Goal: Information Seeking & Learning: Check status

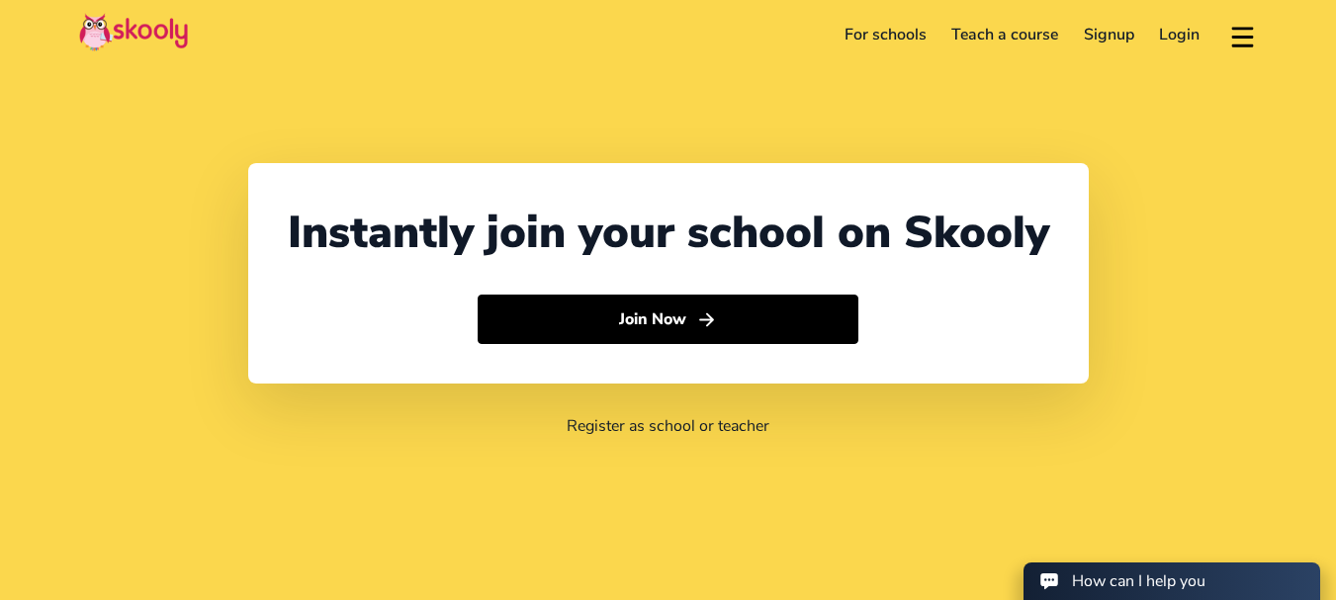
select select "91"
select select "[GEOGRAPHIC_DATA]"
select select "[GEOGRAPHIC_DATA]/[GEOGRAPHIC_DATA]"
click at [1179, 46] on link "Login" at bounding box center [1180, 35] width 66 height 32
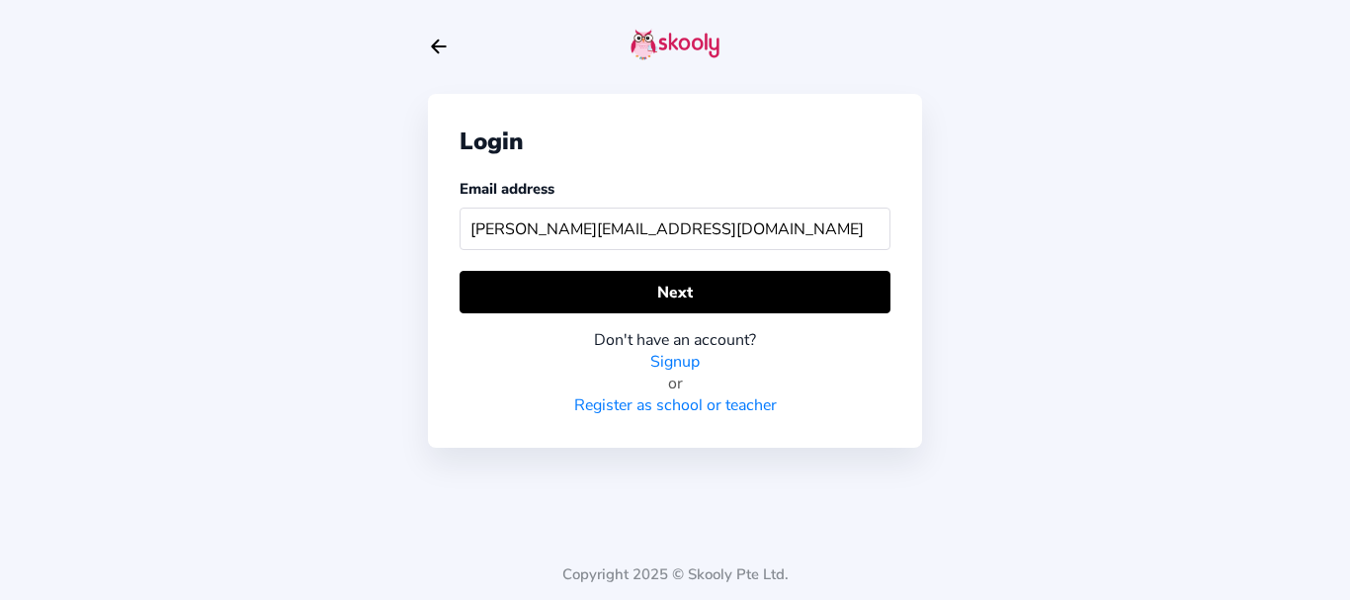
type input "[PERSON_NAME][EMAIL_ADDRESS][DOMAIN_NAME]"
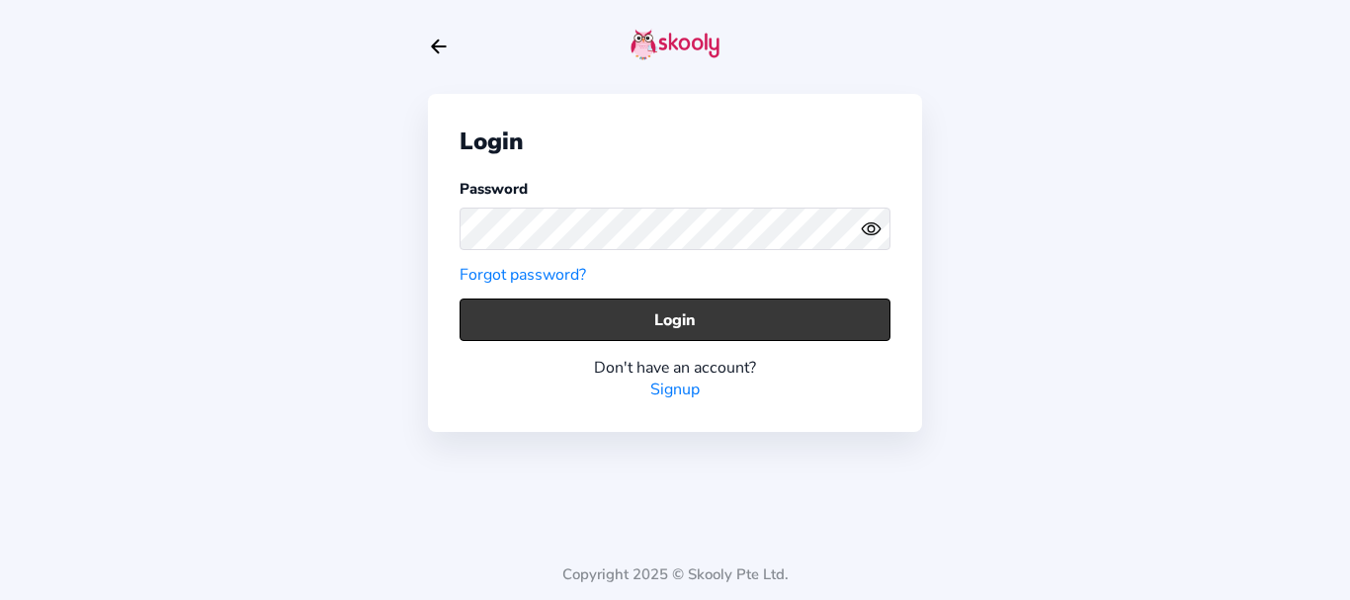
click at [524, 336] on button "Login" at bounding box center [675, 320] width 431 height 43
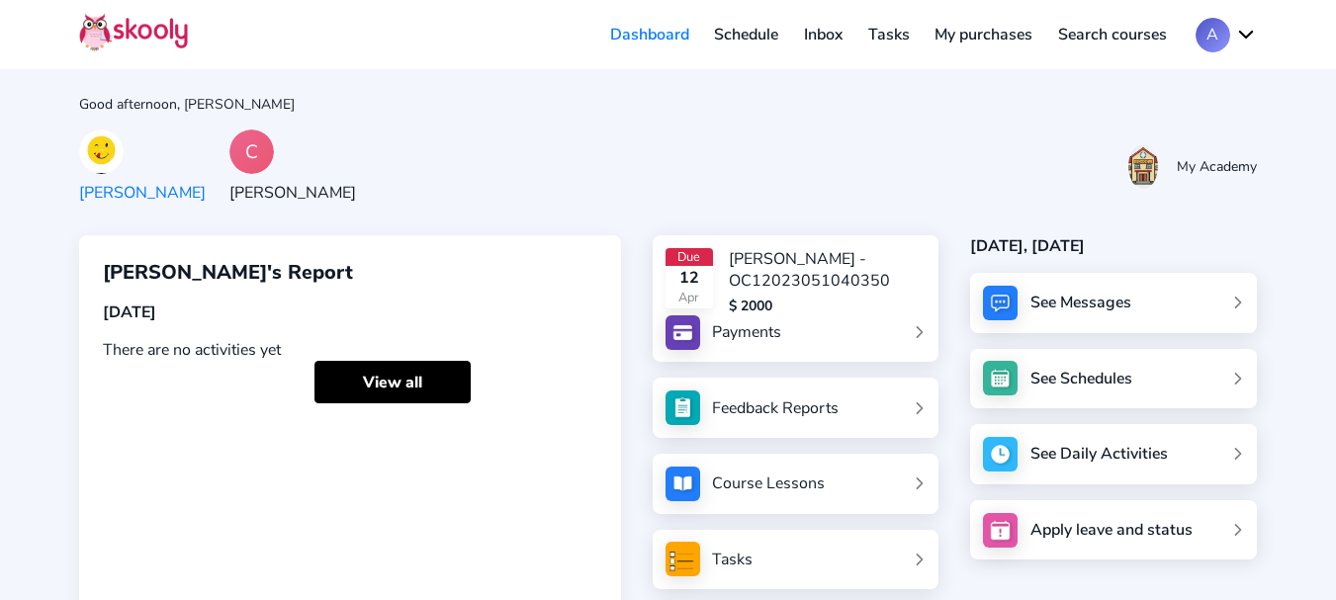
click at [787, 414] on div "Feedback Reports" at bounding box center [775, 408] width 127 height 22
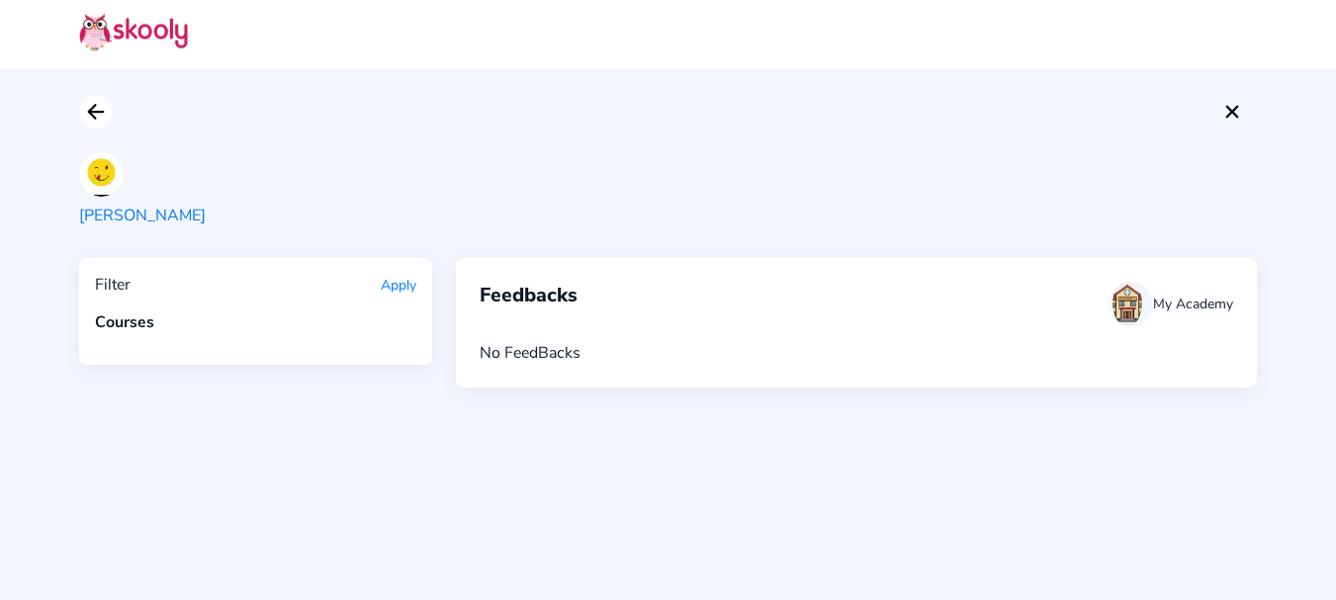
click at [92, 115] on icon "arrow back outline" at bounding box center [95, 112] width 15 height 14
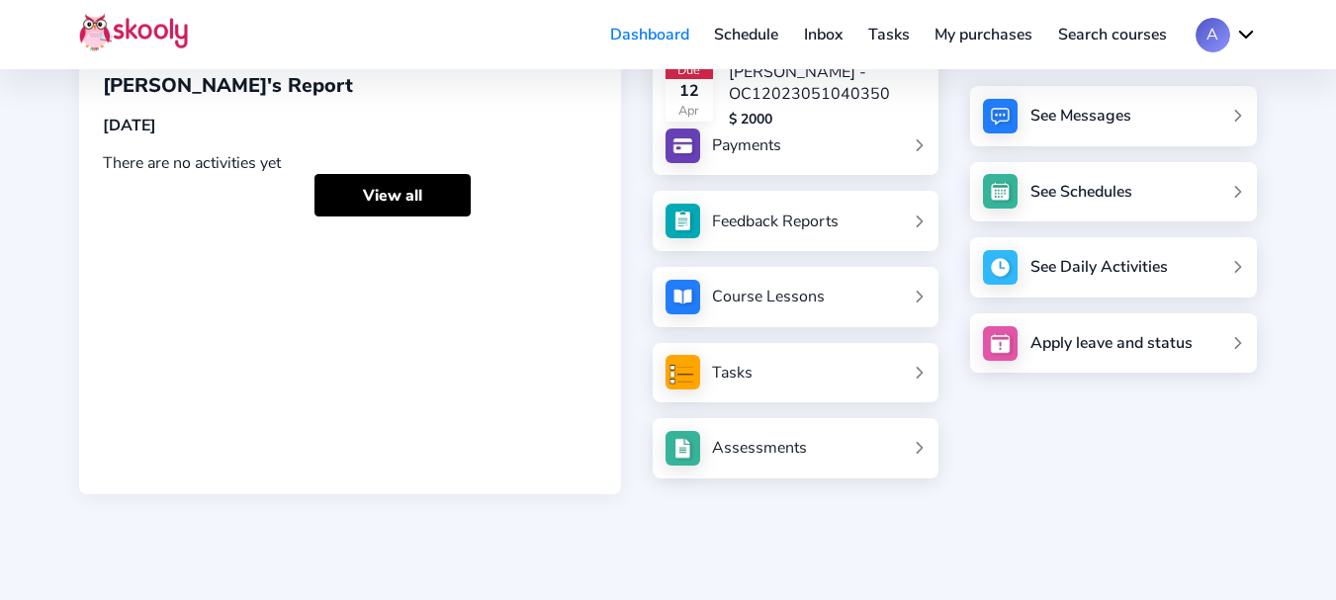
scroll to position [259, 0]
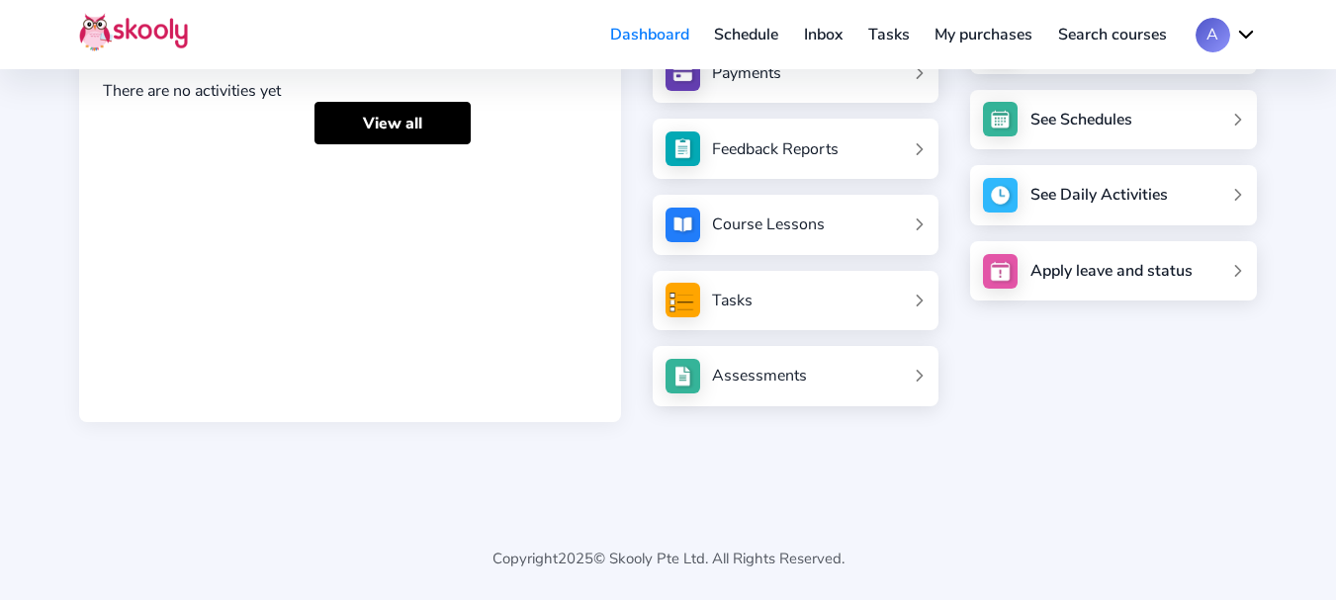
click at [787, 155] on div "Feedback Reports" at bounding box center [775, 149] width 127 height 22
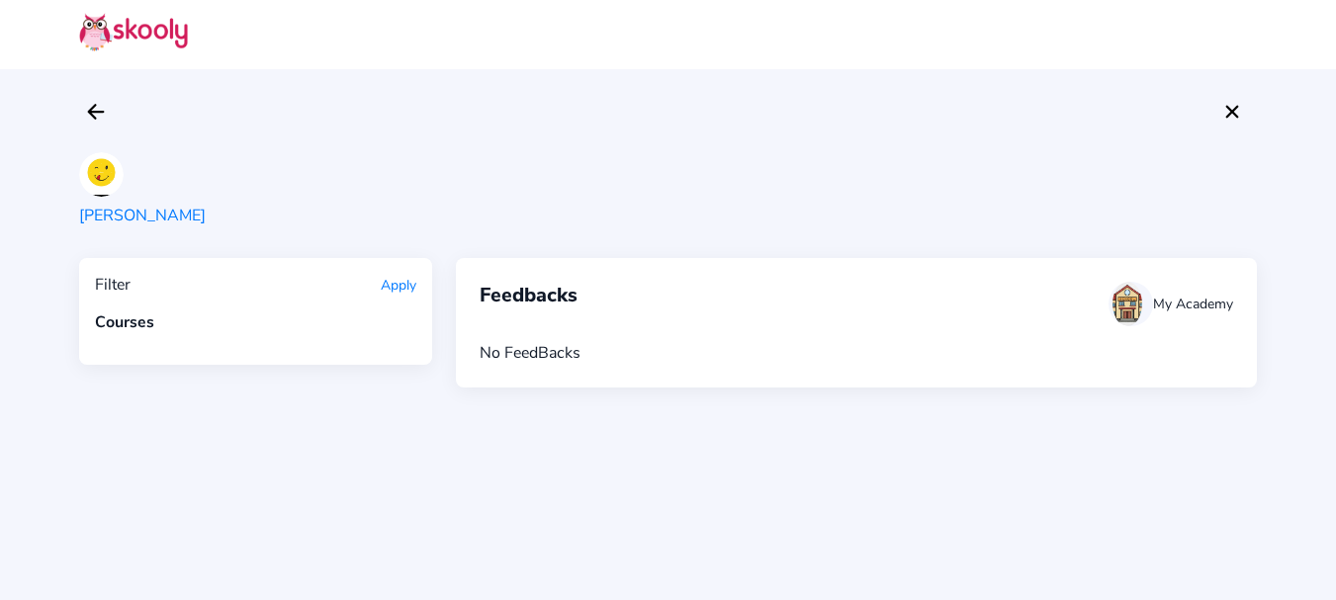
click at [138, 325] on div "Courses" at bounding box center [255, 322] width 321 height 22
click at [369, 337] on div "Filter Apply Courses" at bounding box center [255, 311] width 353 height 107
click at [101, 109] on icon "Arrow Back" at bounding box center [96, 112] width 24 height 24
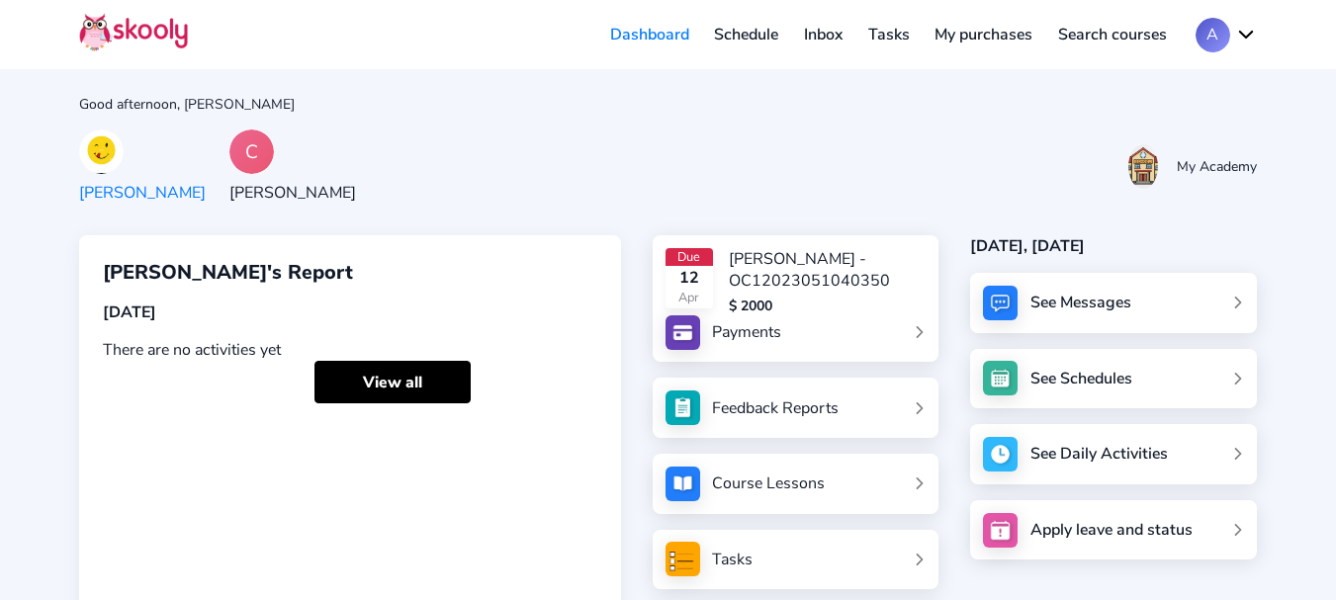
click at [229, 156] on div "C" at bounding box center [251, 152] width 44 height 44
click at [786, 405] on div "Feedback Reports" at bounding box center [775, 408] width 127 height 22
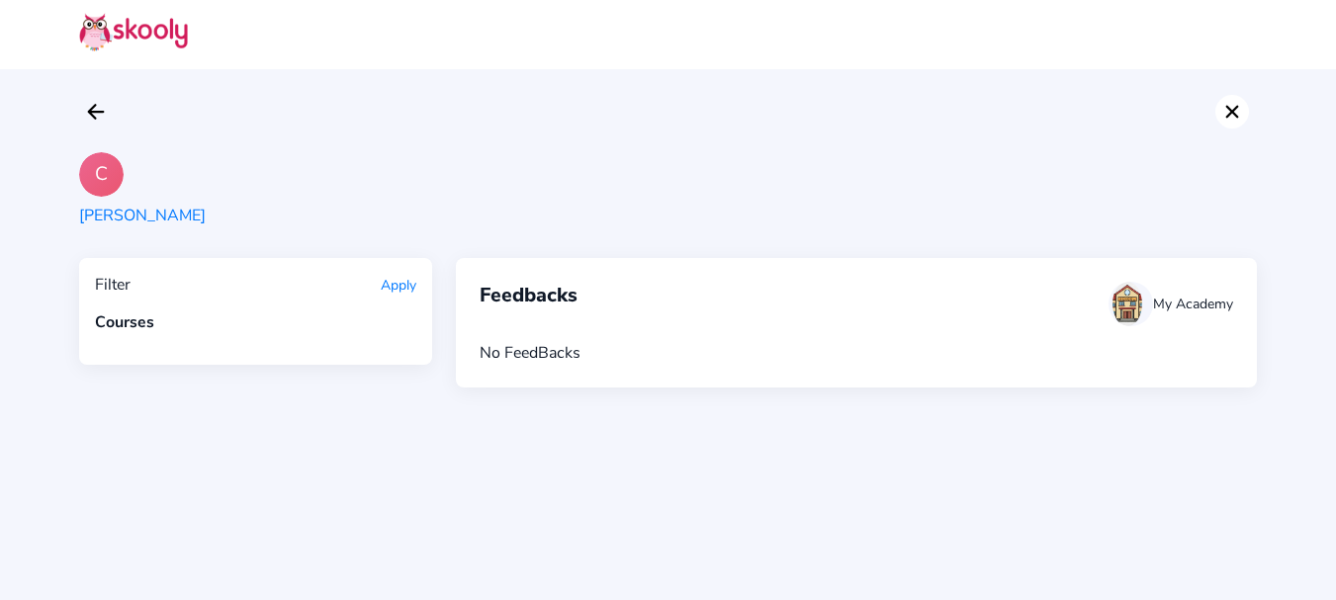
click at [1236, 117] on icon "close" at bounding box center [1232, 111] width 13 height 13
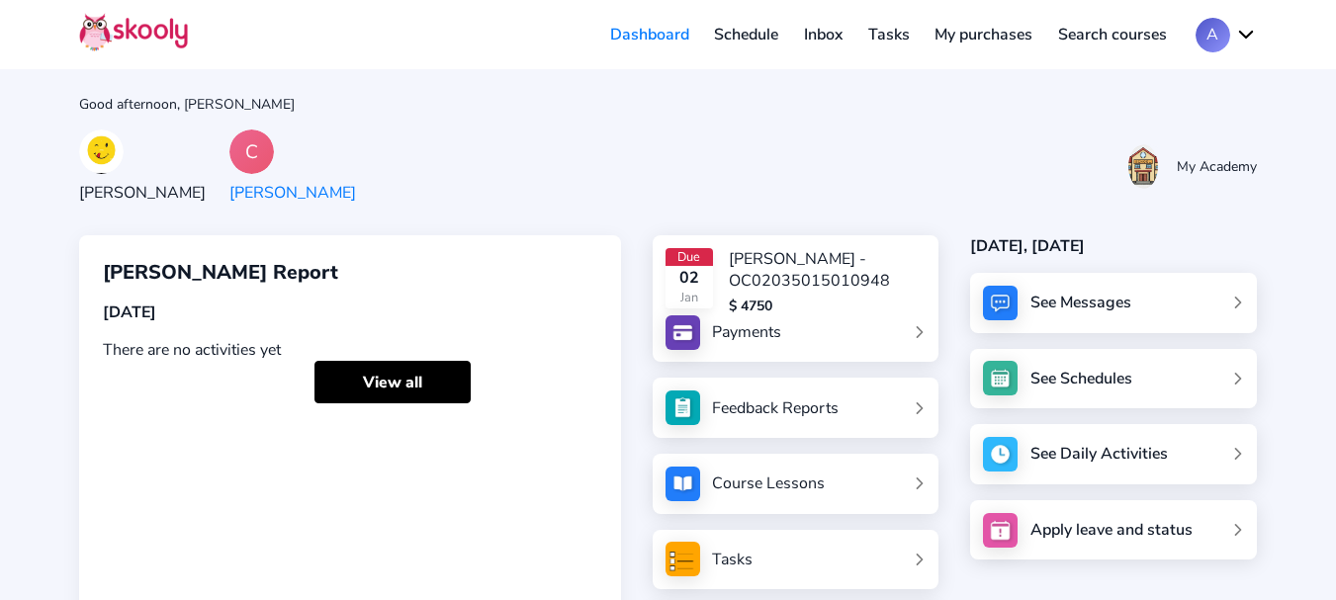
click at [109, 156] on img at bounding box center [101, 152] width 44 height 44
click at [717, 400] on div "Feedback Reports" at bounding box center [775, 408] width 127 height 22
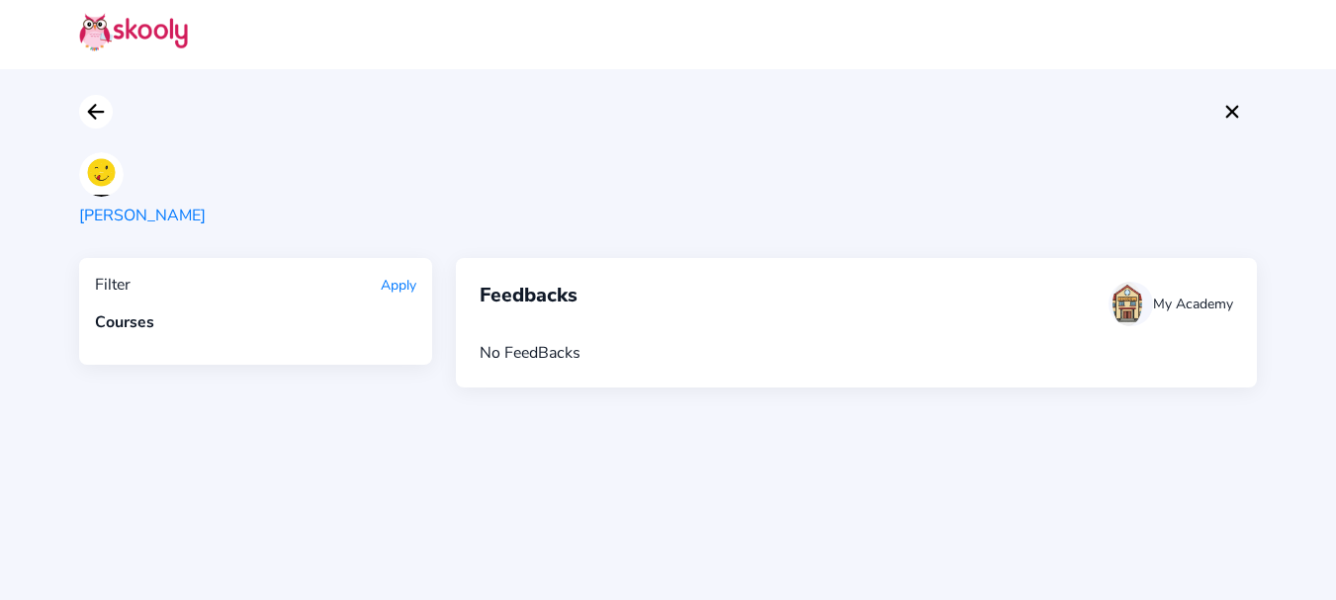
click at [89, 106] on icon "Arrow Back" at bounding box center [96, 112] width 24 height 24
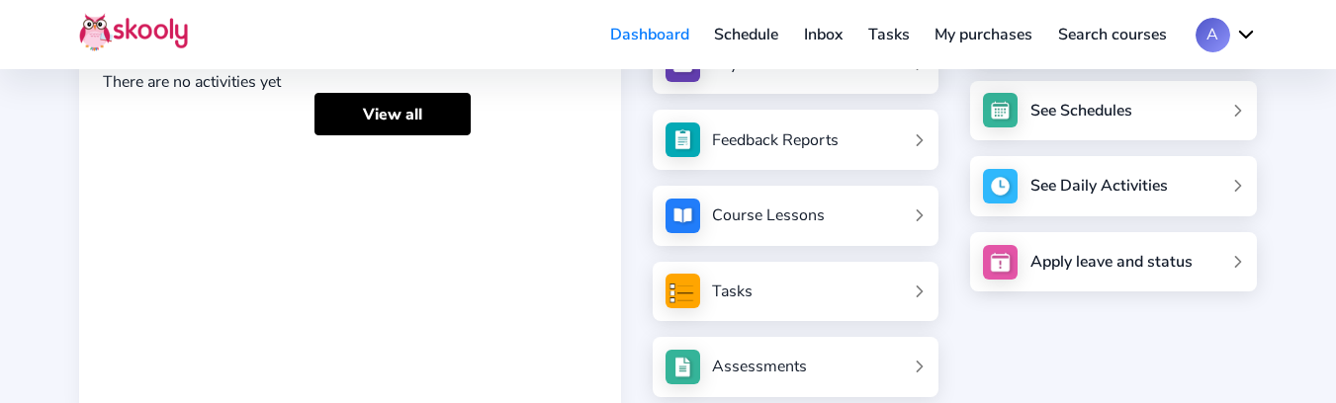
scroll to position [297, 0]
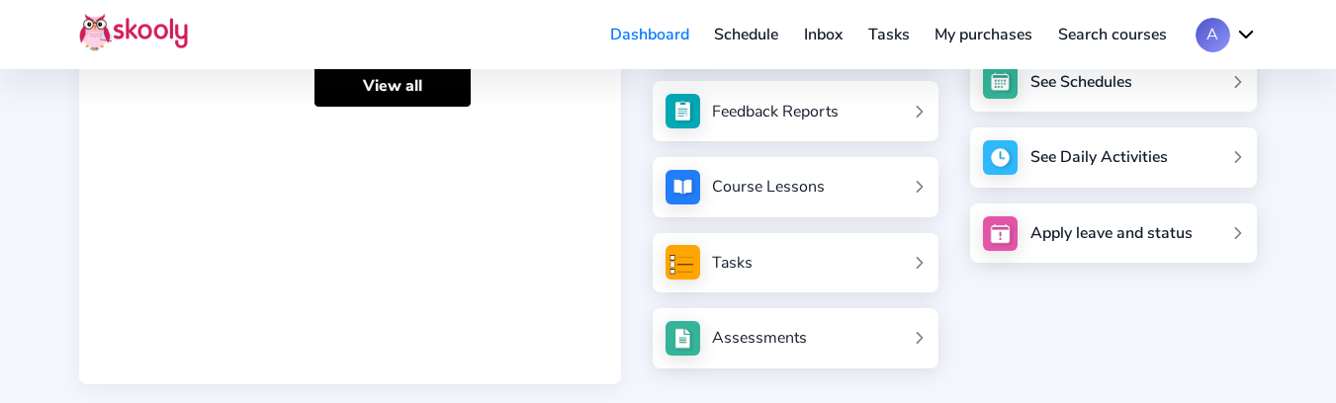
click at [767, 119] on div "Feedback Reports" at bounding box center [775, 112] width 127 height 22
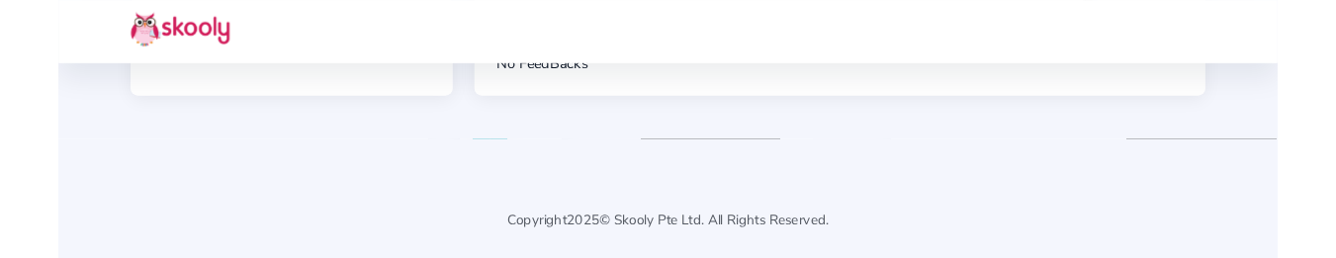
scroll to position [297, 0]
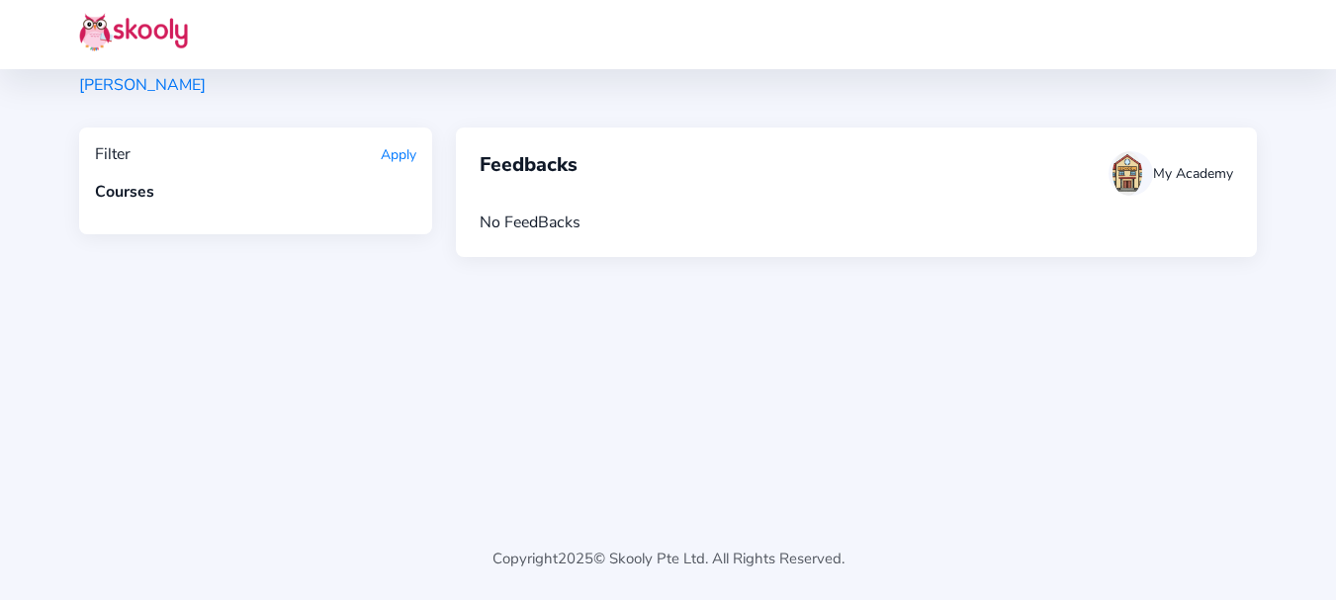
click at [980, 273] on div "[PERSON_NAME] Apply Courses Feedbacks My Academy No FeedBacks" at bounding box center [668, 170] width 1336 height 600
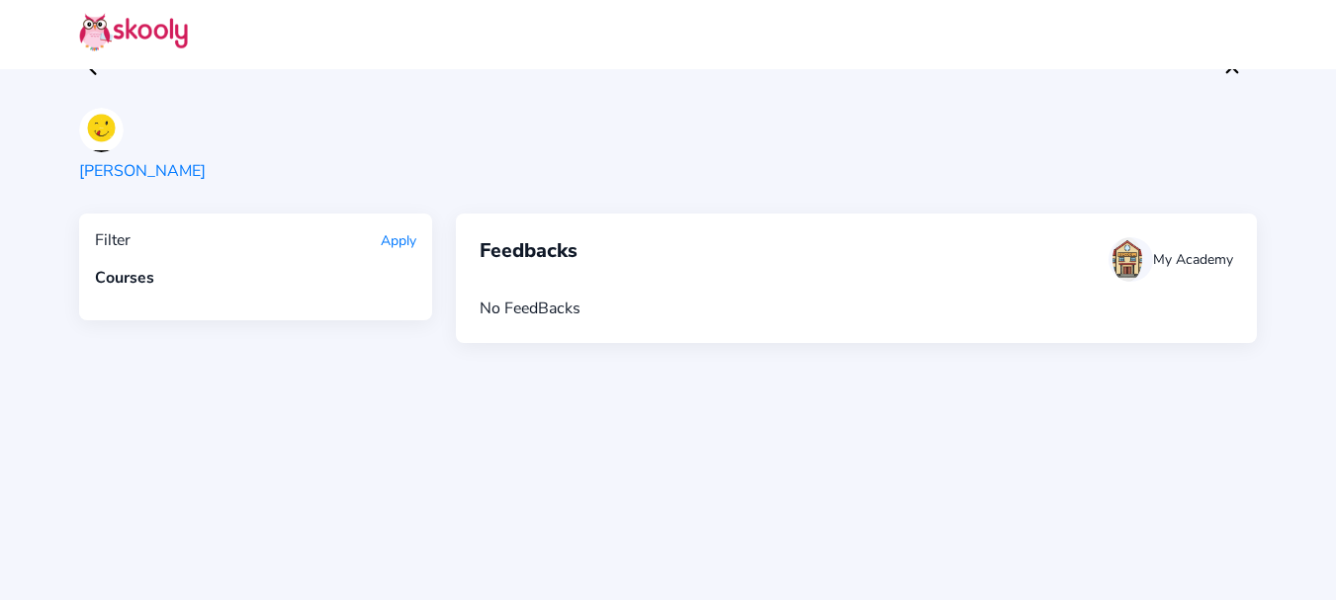
scroll to position [0, 0]
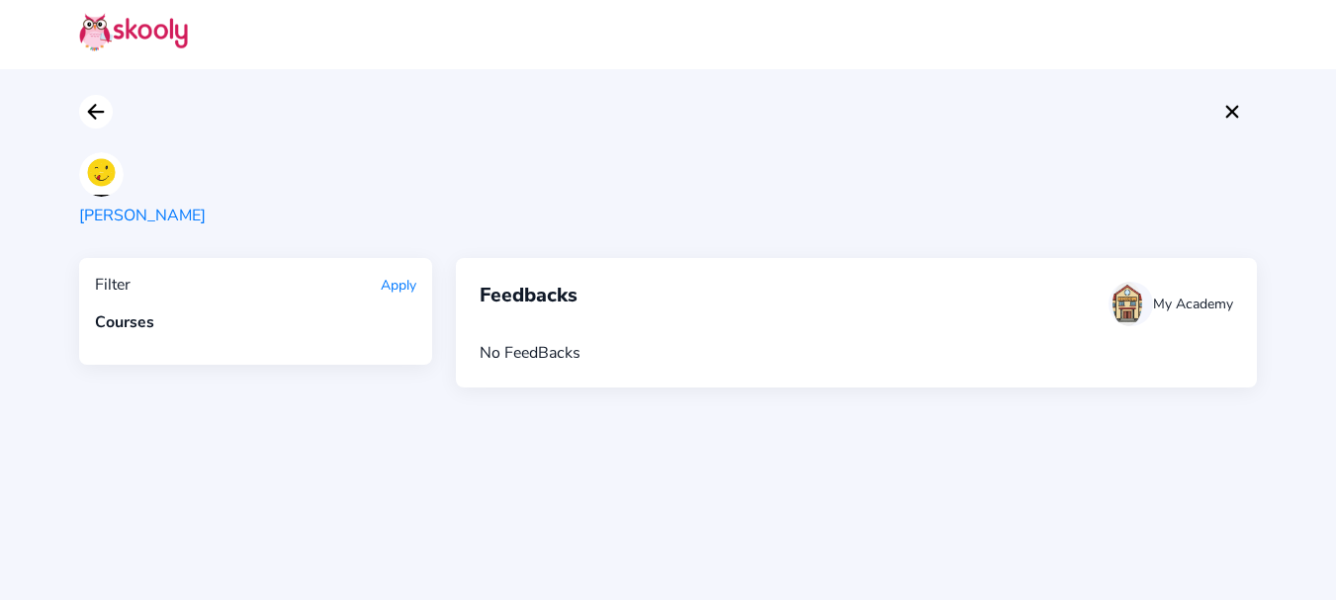
click at [101, 115] on icon "Arrow Back" at bounding box center [96, 112] width 24 height 24
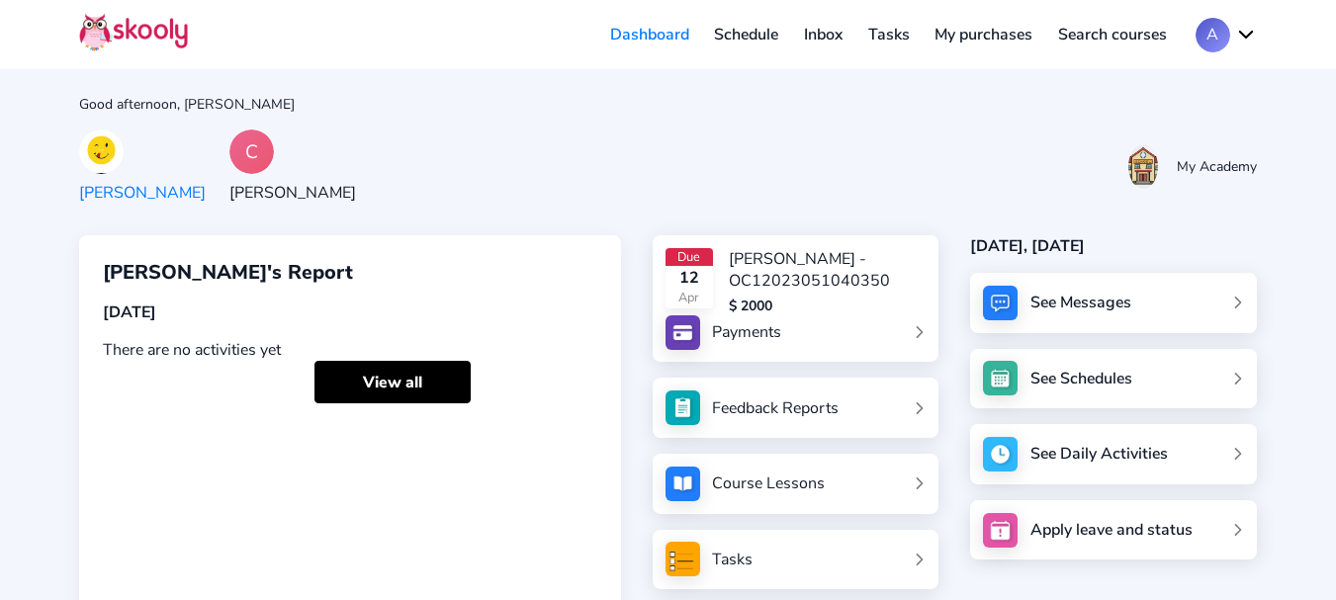
click at [558, 174] on div "[PERSON_NAME] My Academy" at bounding box center [667, 167] width 1177 height 74
click at [738, 150] on div "[PERSON_NAME] My Academy" at bounding box center [667, 167] width 1177 height 74
click at [776, 158] on div "[PERSON_NAME] My Academy" at bounding box center [667, 167] width 1177 height 74
